Goal: Register for event/course

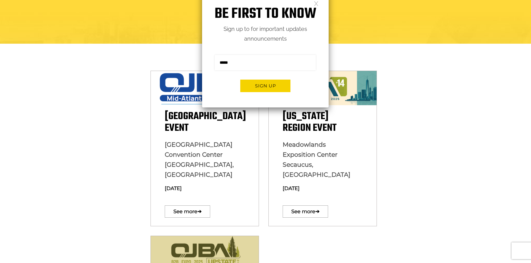
scroll to position [111, 0]
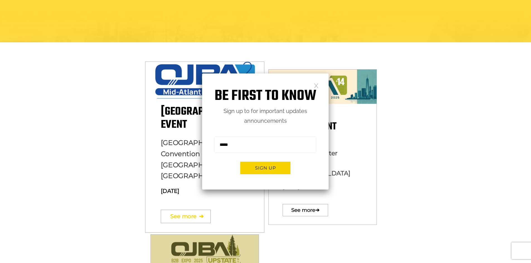
click at [184, 210] on link "See more ➔" at bounding box center [185, 216] width 50 height 13
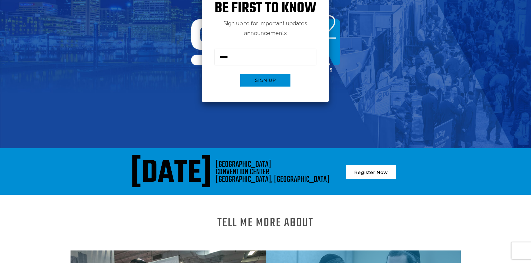
scroll to position [111, 0]
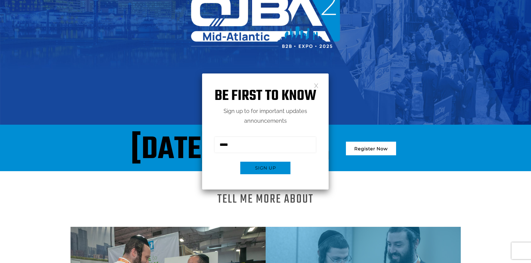
click at [314, 84] on link at bounding box center [316, 85] width 5 height 5
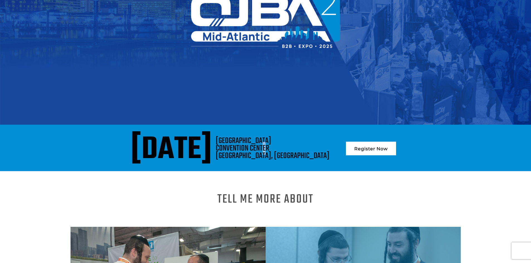
drag, startPoint x: 346, startPoint y: 154, endPoint x: 341, endPoint y: 152, distance: 5.2
click at [329, 152] on div "BALTIMORE CONVENTION CENTER BALTIMORE, MD" at bounding box center [273, 148] width 114 height 23
drag, startPoint x: 340, startPoint y: 157, endPoint x: 296, endPoint y: 140, distance: 47.4
click at [296, 140] on div "August 13, 2025 BALTIMORE CONVENTION CENTER BALTIMORE, MD Register Now" at bounding box center [266, 150] width 382 height 26
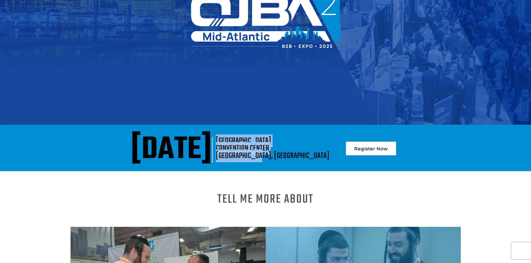
copy div "BALTIMORE CONVENTION CENTER BALTIMORE, MD"
